Goal: Task Accomplishment & Management: Manage account settings

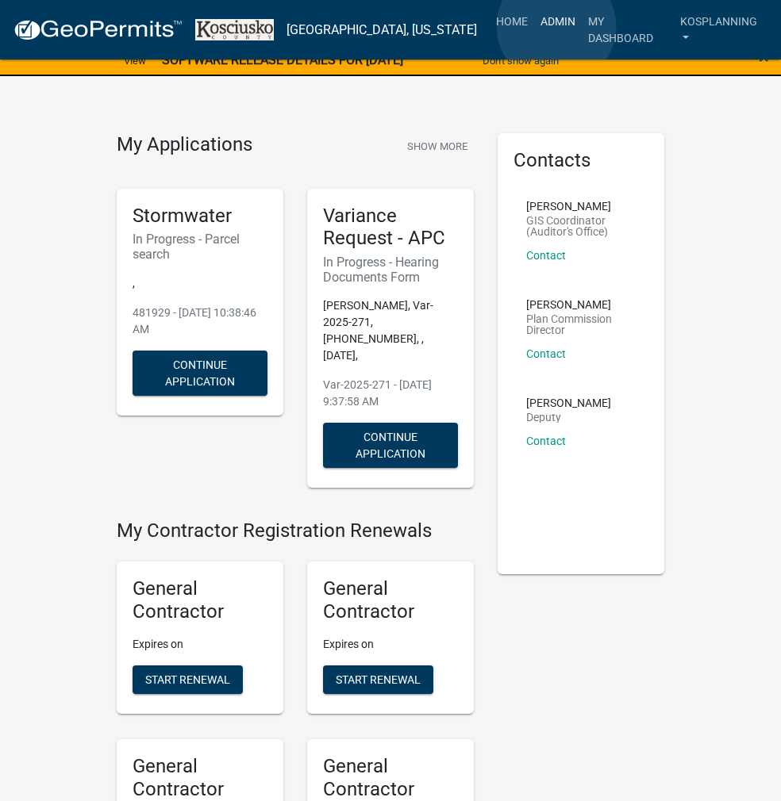
click at [556, 26] on link "Admin" at bounding box center [558, 21] width 48 height 30
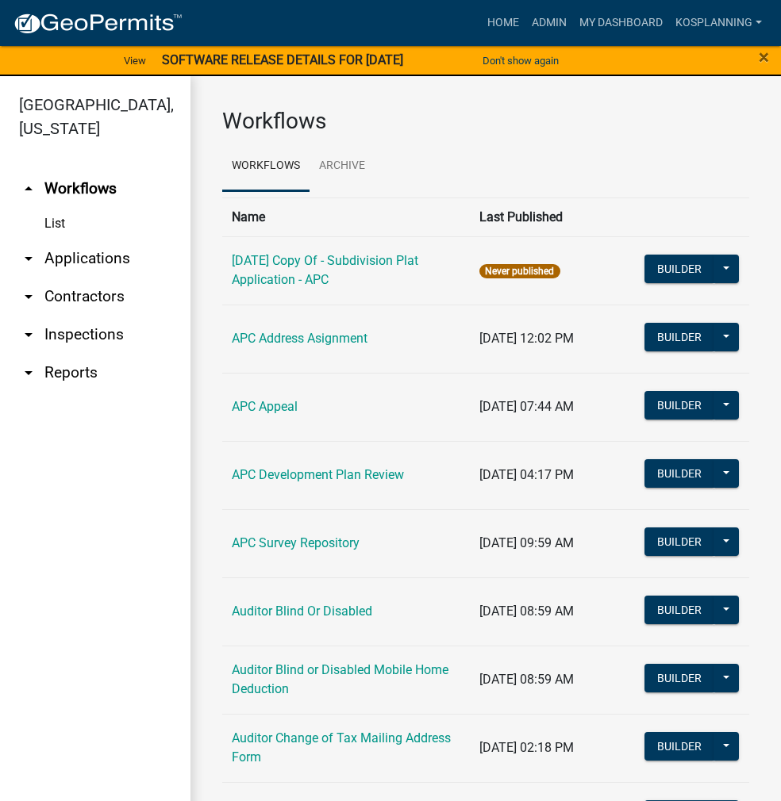
click at [102, 260] on link "arrow_drop_down Applications" at bounding box center [95, 259] width 190 height 38
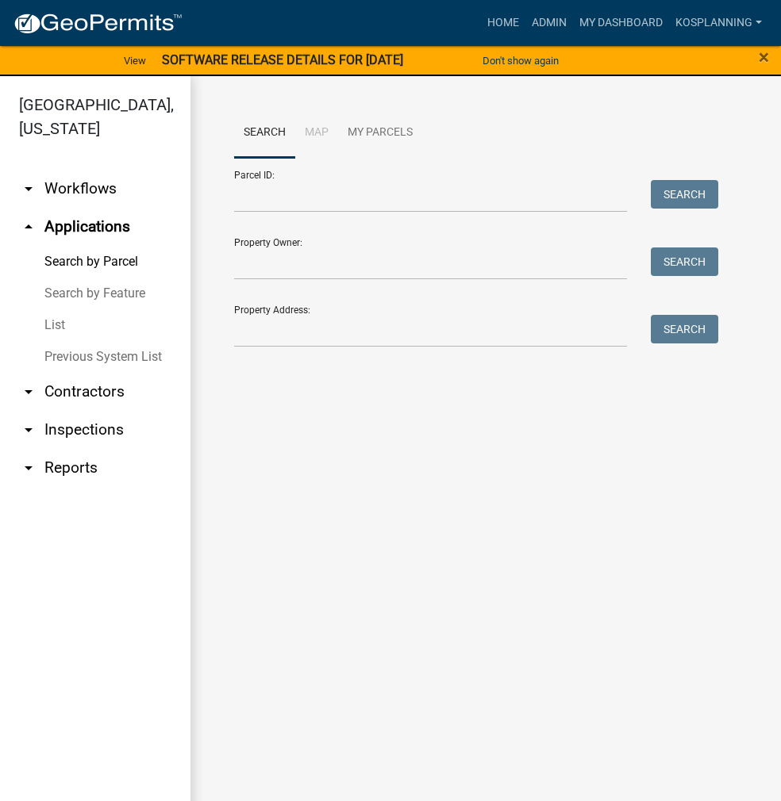
click at [58, 324] on link "List" at bounding box center [95, 325] width 190 height 32
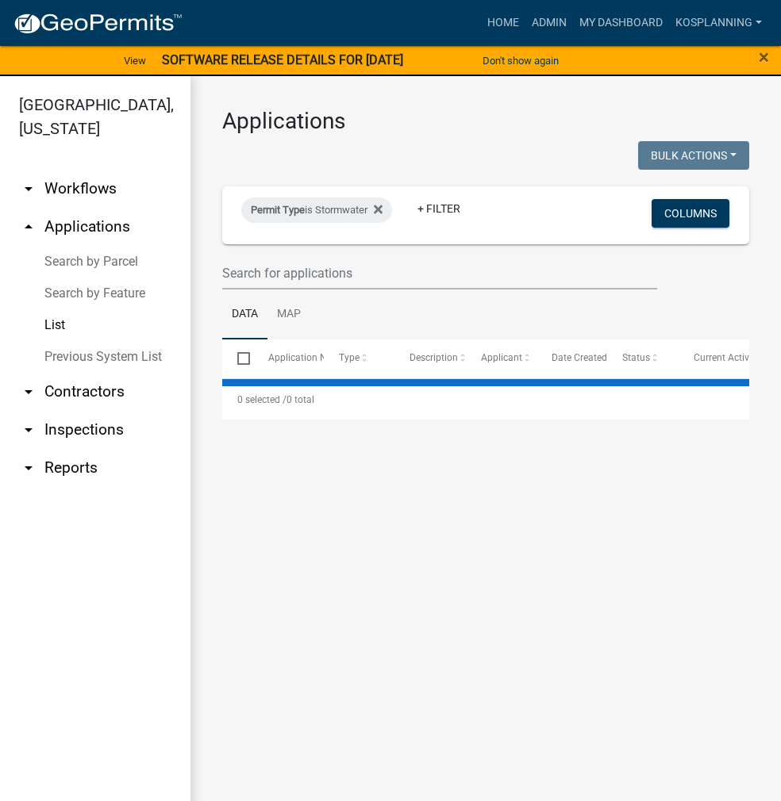
select select "3: 100"
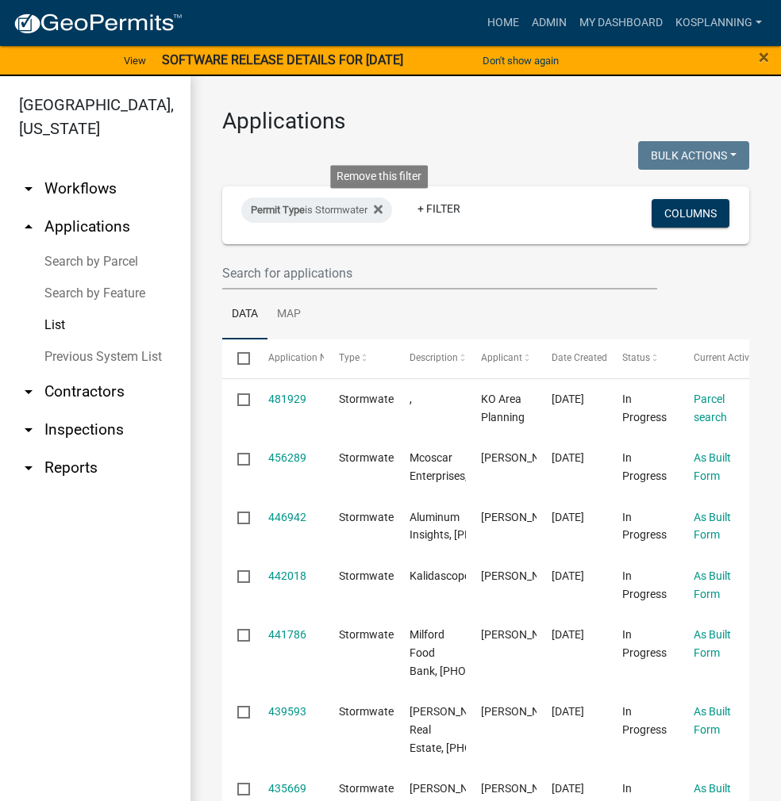
drag, startPoint x: 383, startPoint y: 208, endPoint x: 378, endPoint y: 215, distance: 8.6
click at [382, 208] on icon at bounding box center [378, 210] width 9 height 9
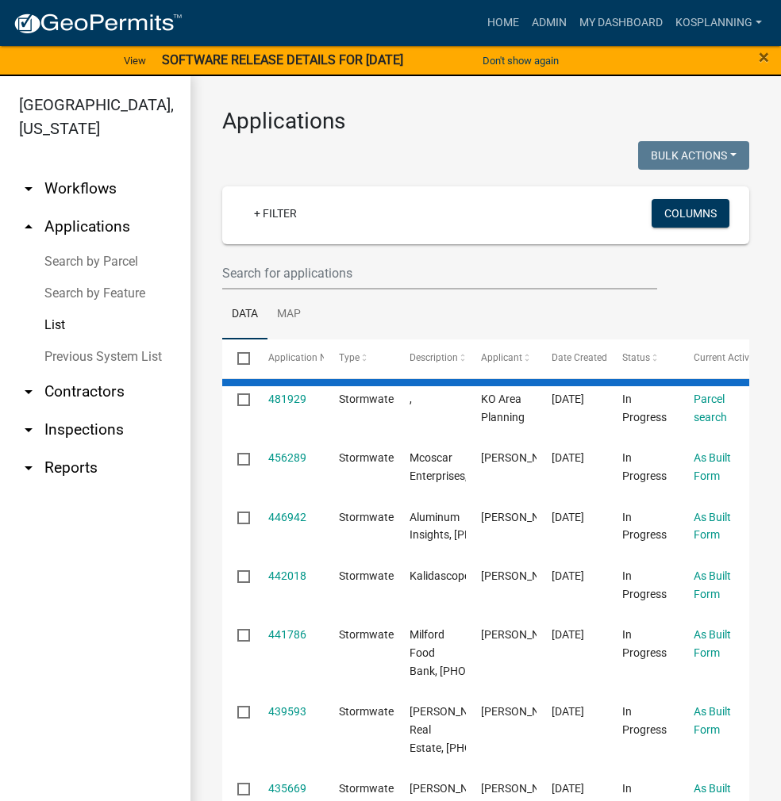
click at [75, 391] on link "arrow_drop_down Contractors" at bounding box center [95, 392] width 190 height 38
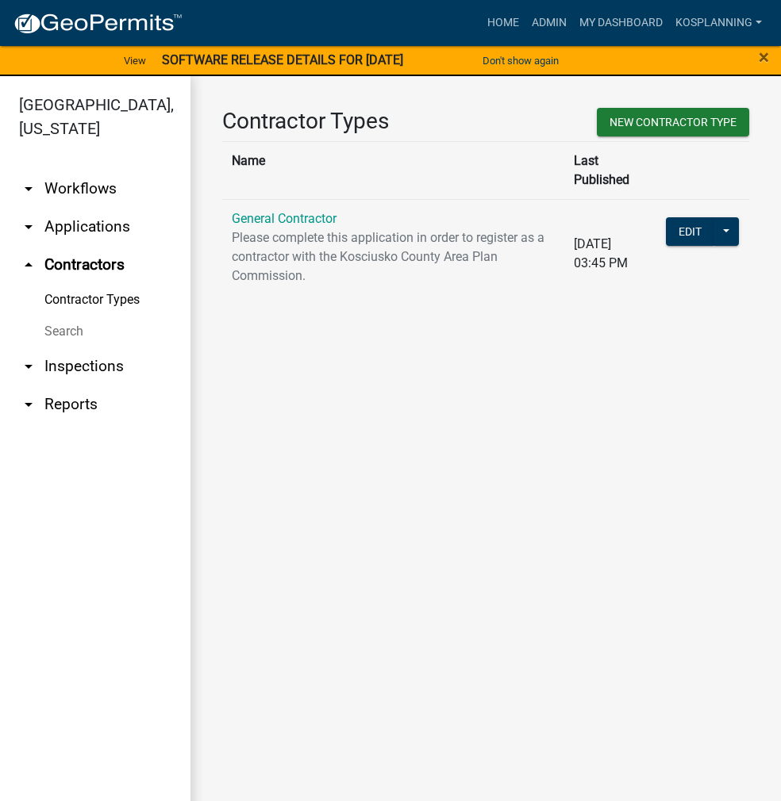
click at [302, 211] on link "General Contractor" at bounding box center [284, 218] width 105 height 15
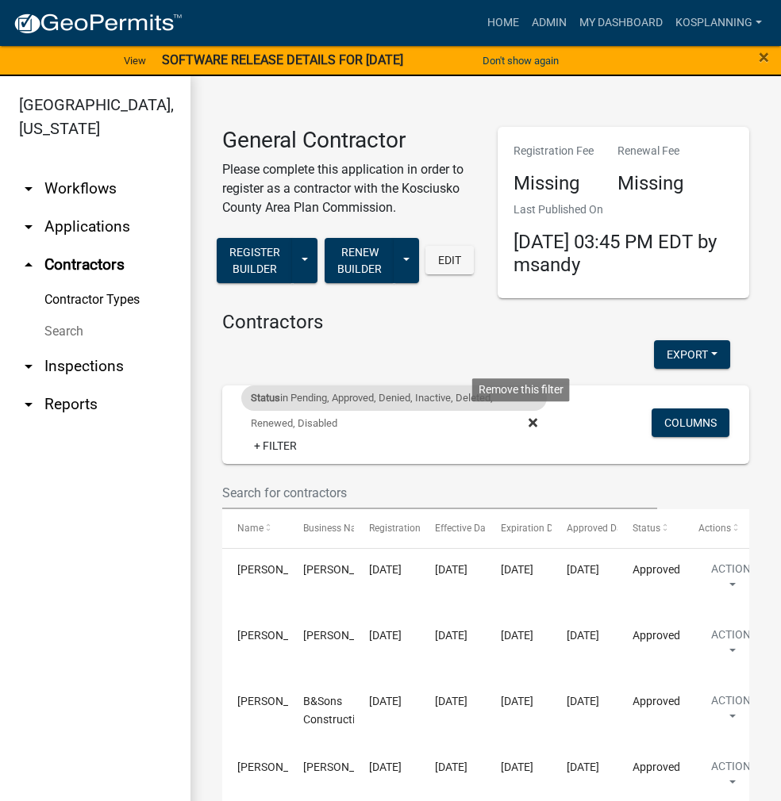
click at [528, 425] on icon at bounding box center [532, 423] width 9 height 9
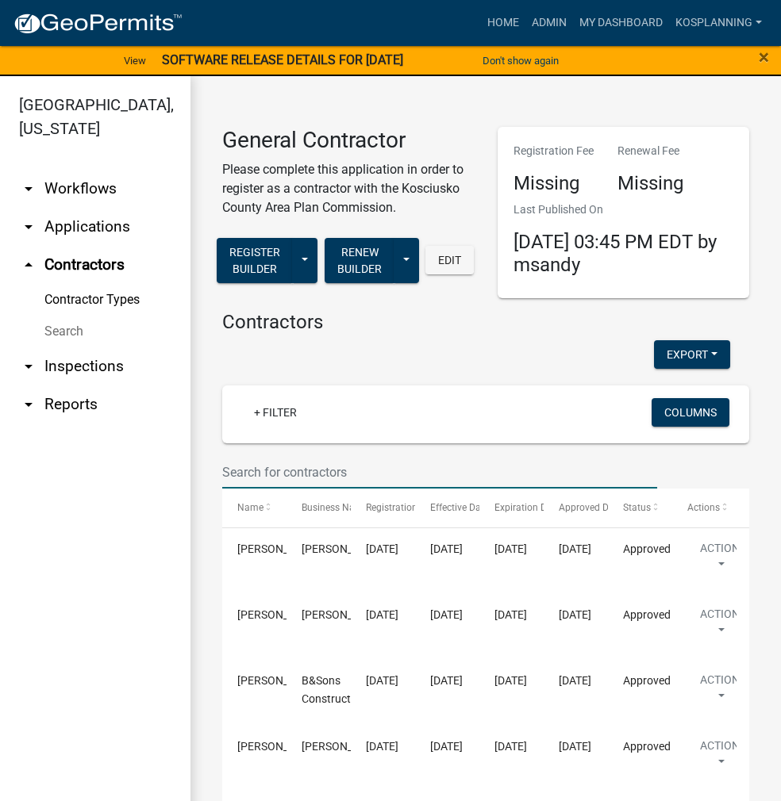
click at [298, 467] on input "text" at bounding box center [439, 472] width 435 height 33
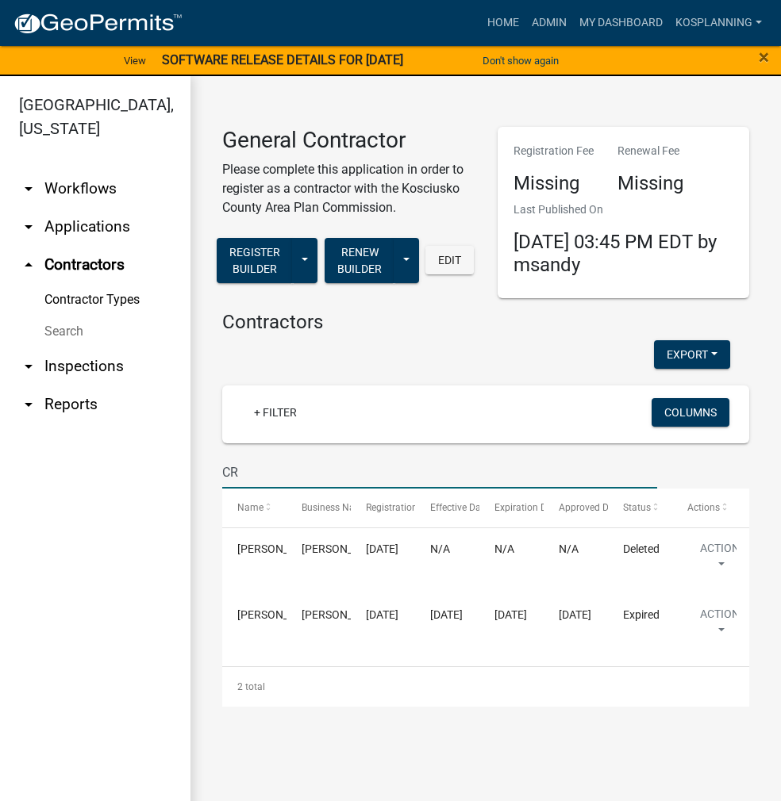
type input "C"
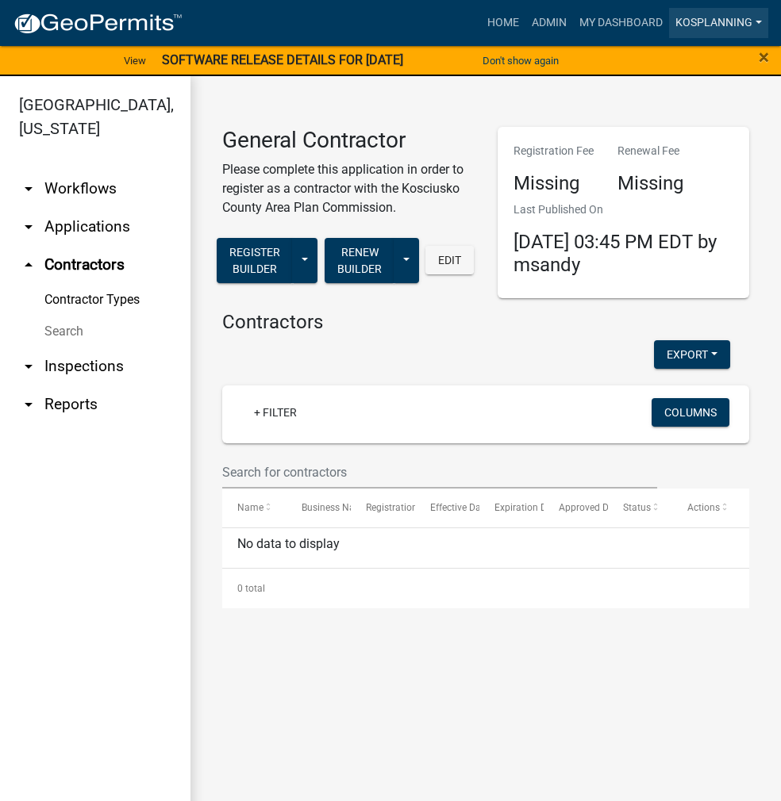
click at [725, 29] on link "kosplanning" at bounding box center [718, 23] width 99 height 30
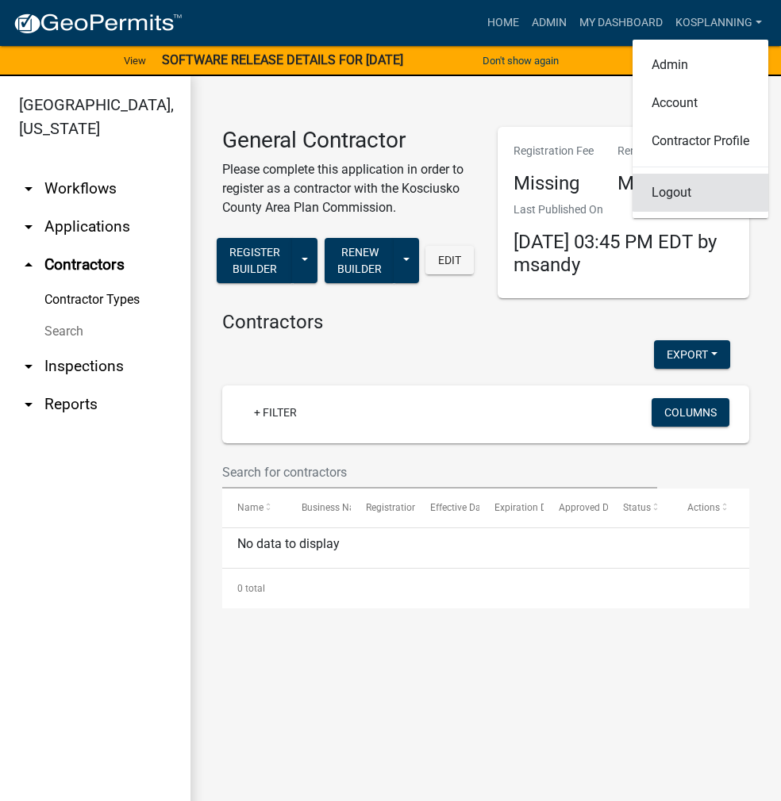
click at [673, 194] on link "Logout" at bounding box center [700, 193] width 136 height 38
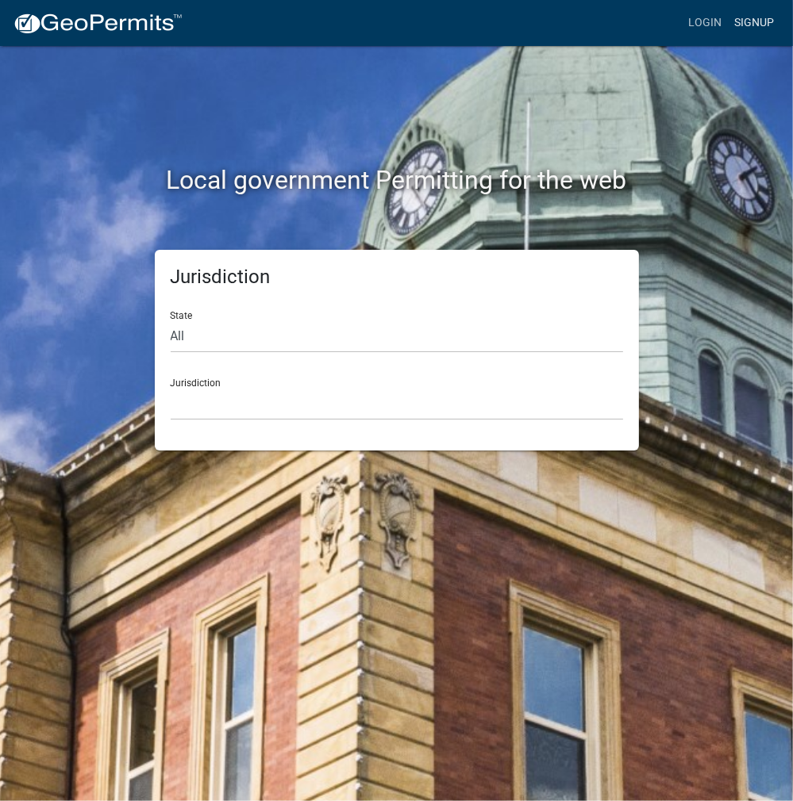
click at [747, 23] on link "Signup" at bounding box center [754, 23] width 52 height 30
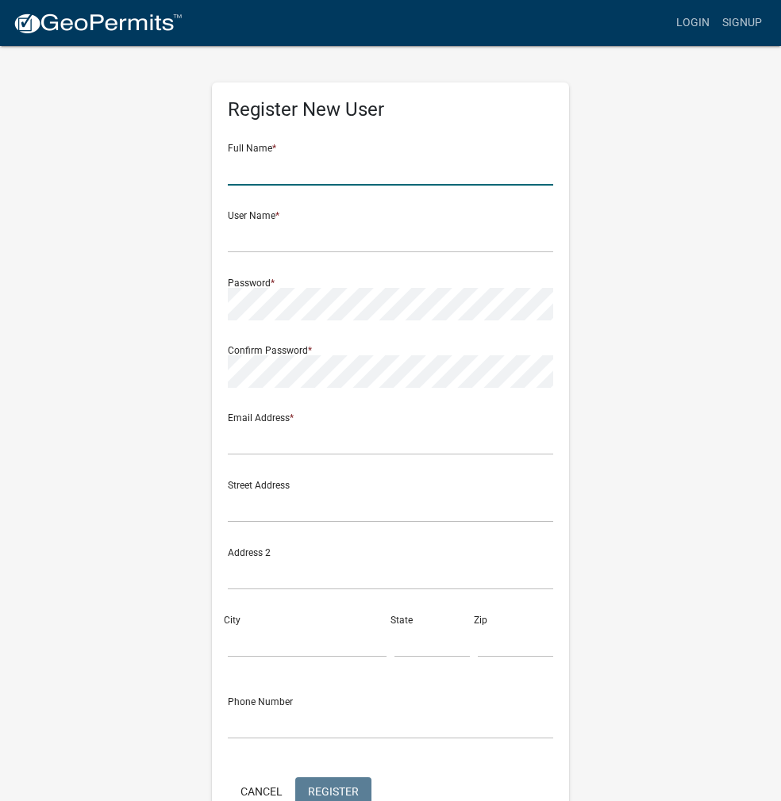
click at [298, 153] on input "text" at bounding box center [390, 169] width 325 height 33
type input "[PERSON_NAME]"
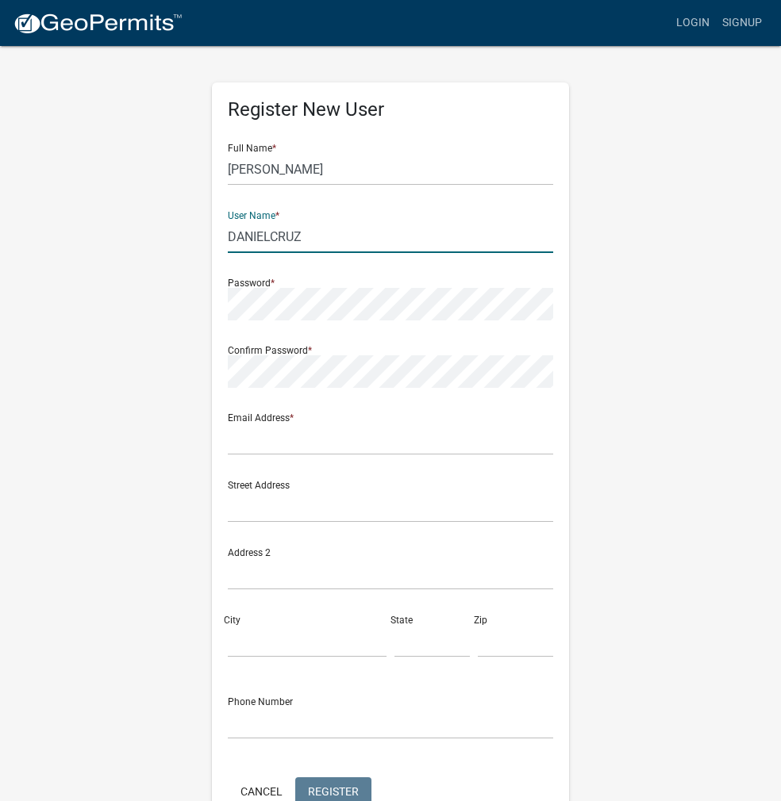
type input "DANIELCRUZ"
drag, startPoint x: 409, startPoint y: 159, endPoint x: 349, endPoint y: 225, distance: 88.2
click at [409, 159] on input "[PERSON_NAME]" at bounding box center [390, 169] width 325 height 33
drag, startPoint x: 251, startPoint y: 239, endPoint x: 209, endPoint y: 241, distance: 41.3
click at [209, 241] on div "Register New User Full Name * [PERSON_NAME] User Name * DANIELCRUZ Password * C…" at bounding box center [390, 468] width 381 height 849
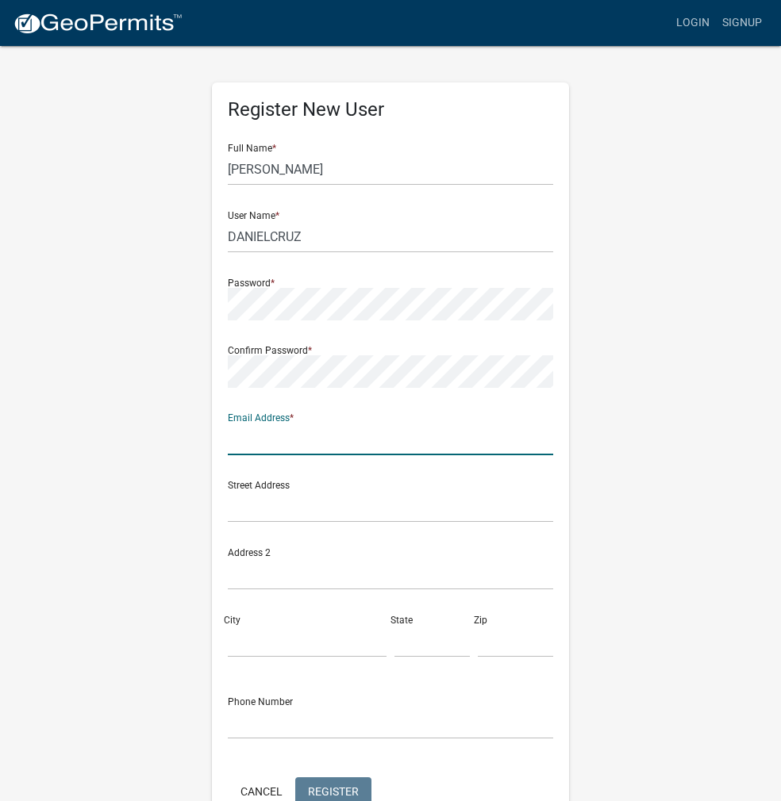
click at [263, 444] on input "text" at bounding box center [390, 439] width 325 height 33
type input "[EMAIL_ADDRESS][DOMAIN_NAME]"
click at [346, 791] on span "Register" at bounding box center [333, 791] width 51 height 13
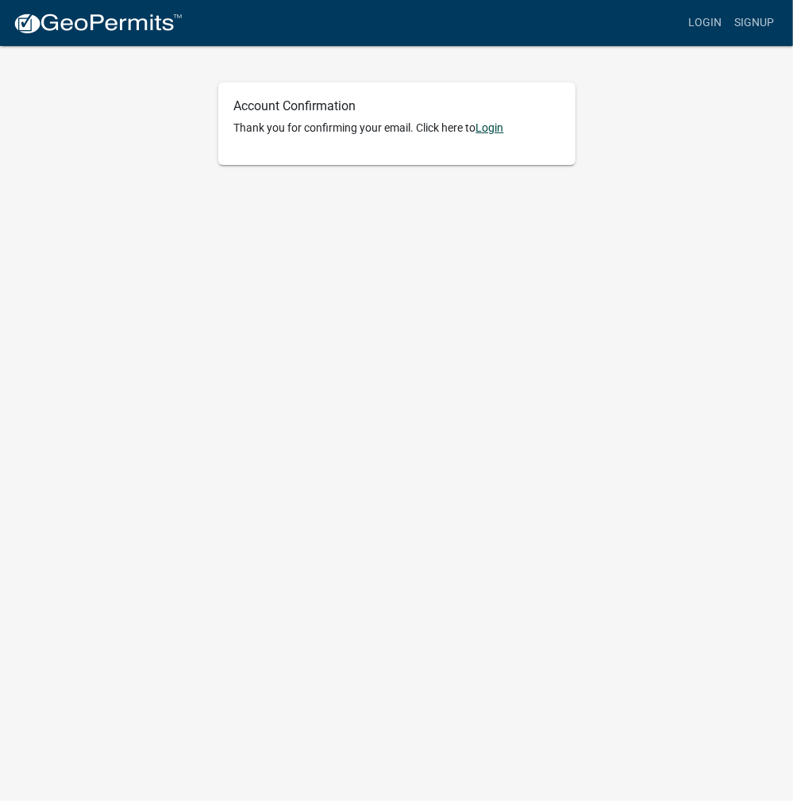
click at [490, 126] on link "Login" at bounding box center [490, 127] width 28 height 13
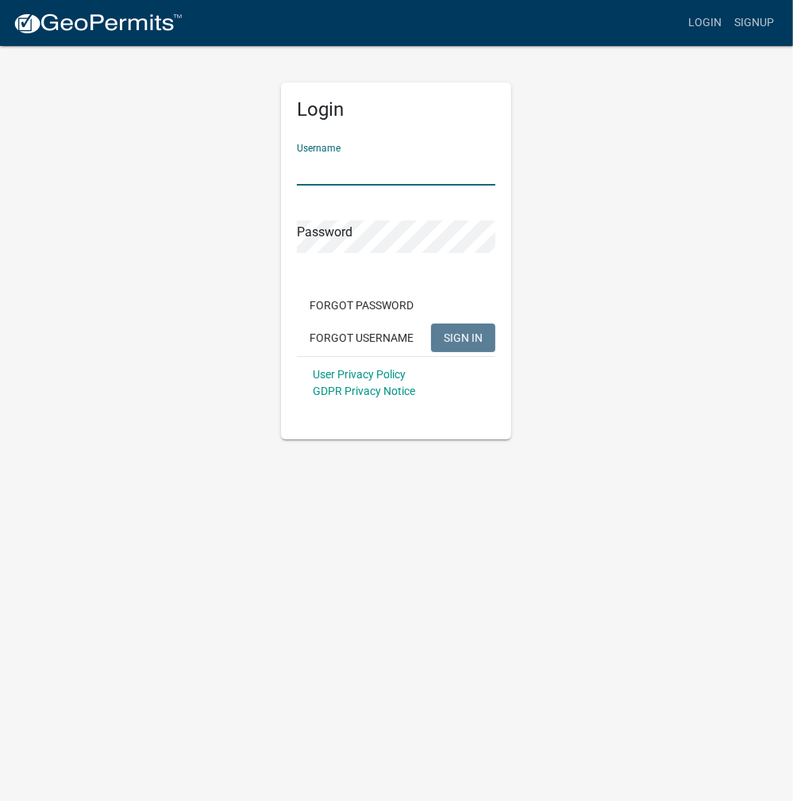
click at [338, 164] on input "Username" at bounding box center [396, 169] width 198 height 33
paste input "DANIELCRUZ"
type input "DANIELCRUZ"
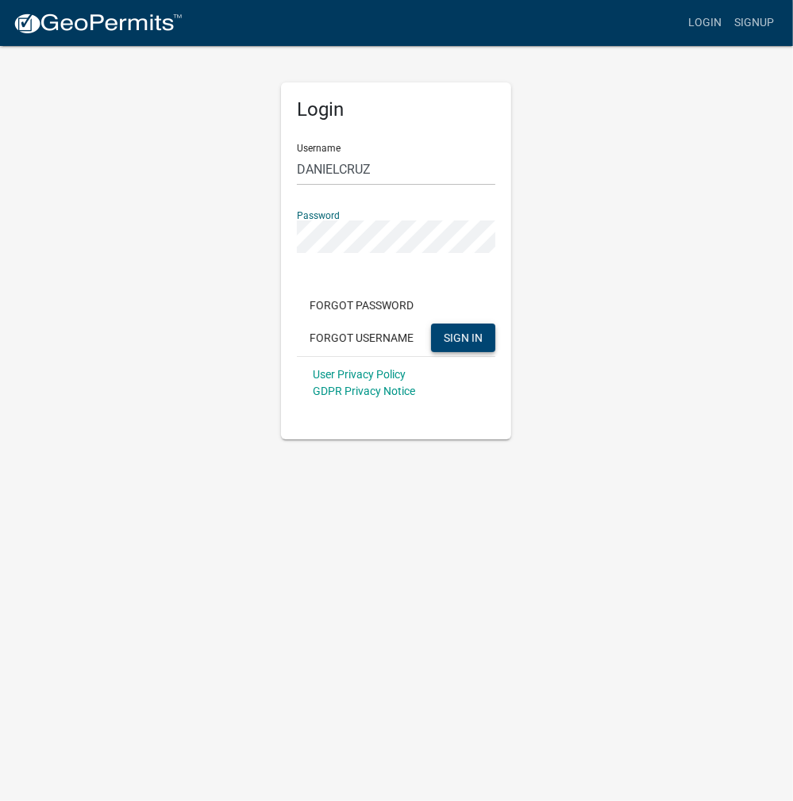
click at [475, 343] on span "SIGN IN" at bounding box center [463, 337] width 39 height 13
